Goal: Check status: Check status

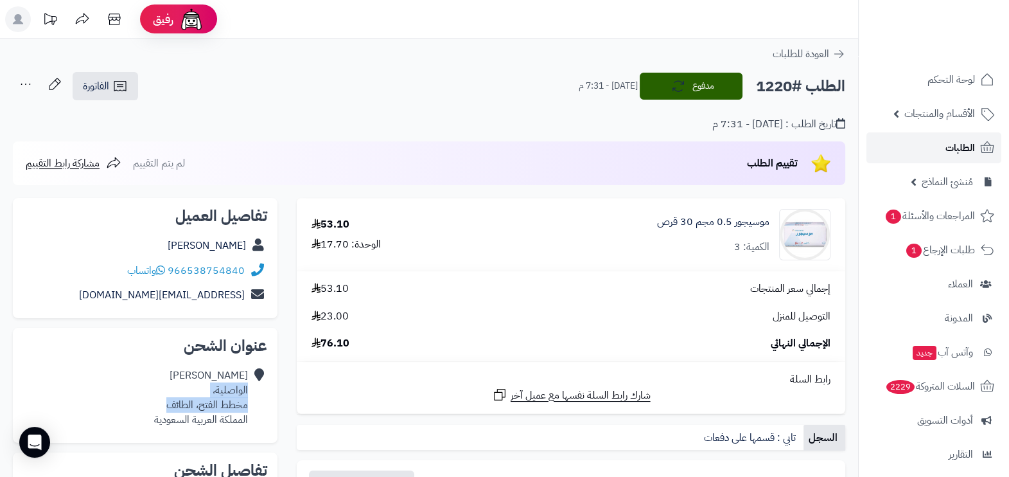
click at [947, 152] on span "الطلبات" at bounding box center [960, 148] width 30 height 18
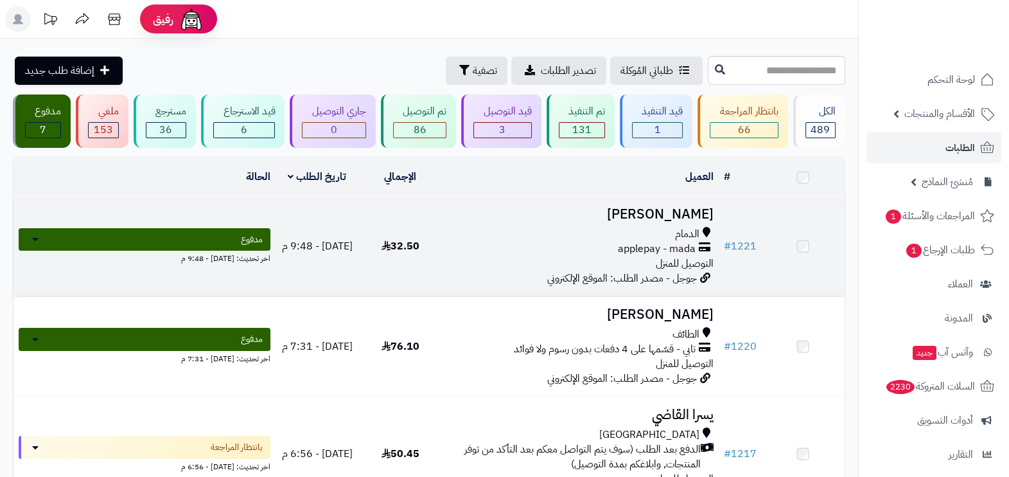
click at [561, 237] on div "الدمام" at bounding box center [580, 234] width 267 height 15
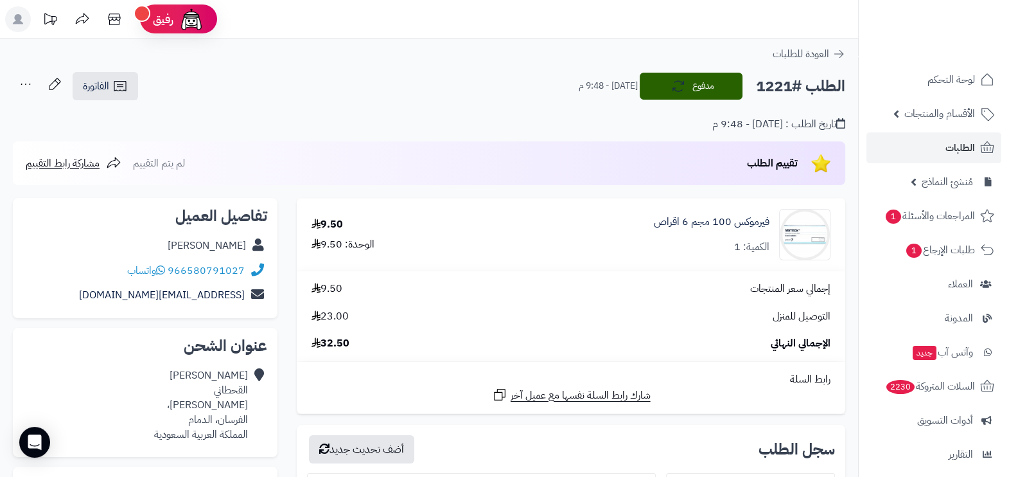
drag, startPoint x: 188, startPoint y: 246, endPoint x: 246, endPoint y: 245, distance: 57.8
click at [246, 245] on div "فاطمة القحطاني" at bounding box center [145, 245] width 244 height 25
click at [771, 89] on h2 "الطلب #1221" at bounding box center [800, 86] width 89 height 26
copy h2 "1221"
